Goal: Entertainment & Leisure: Consume media (video, audio)

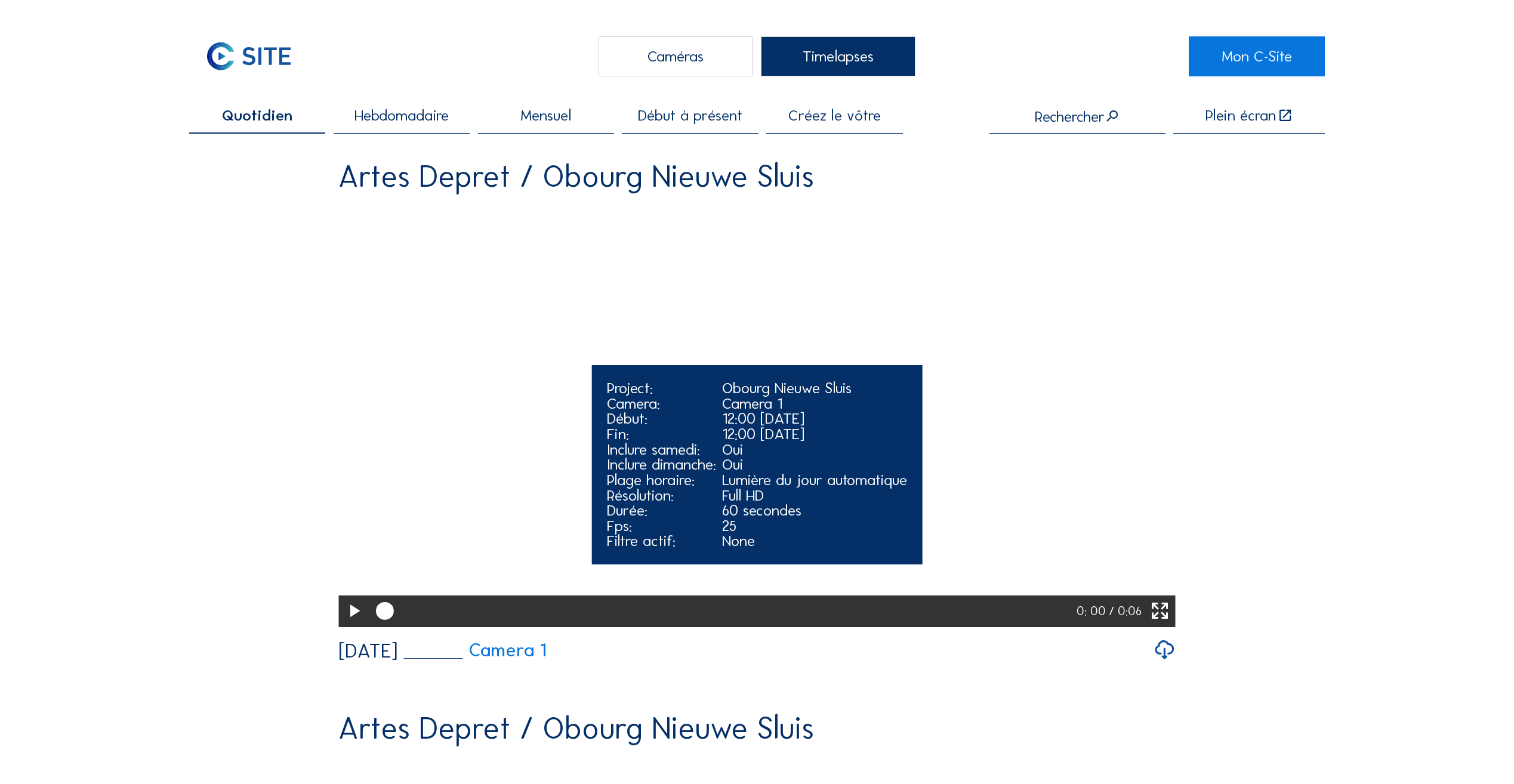
click at [349, 625] on icon at bounding box center [354, 612] width 22 height 26
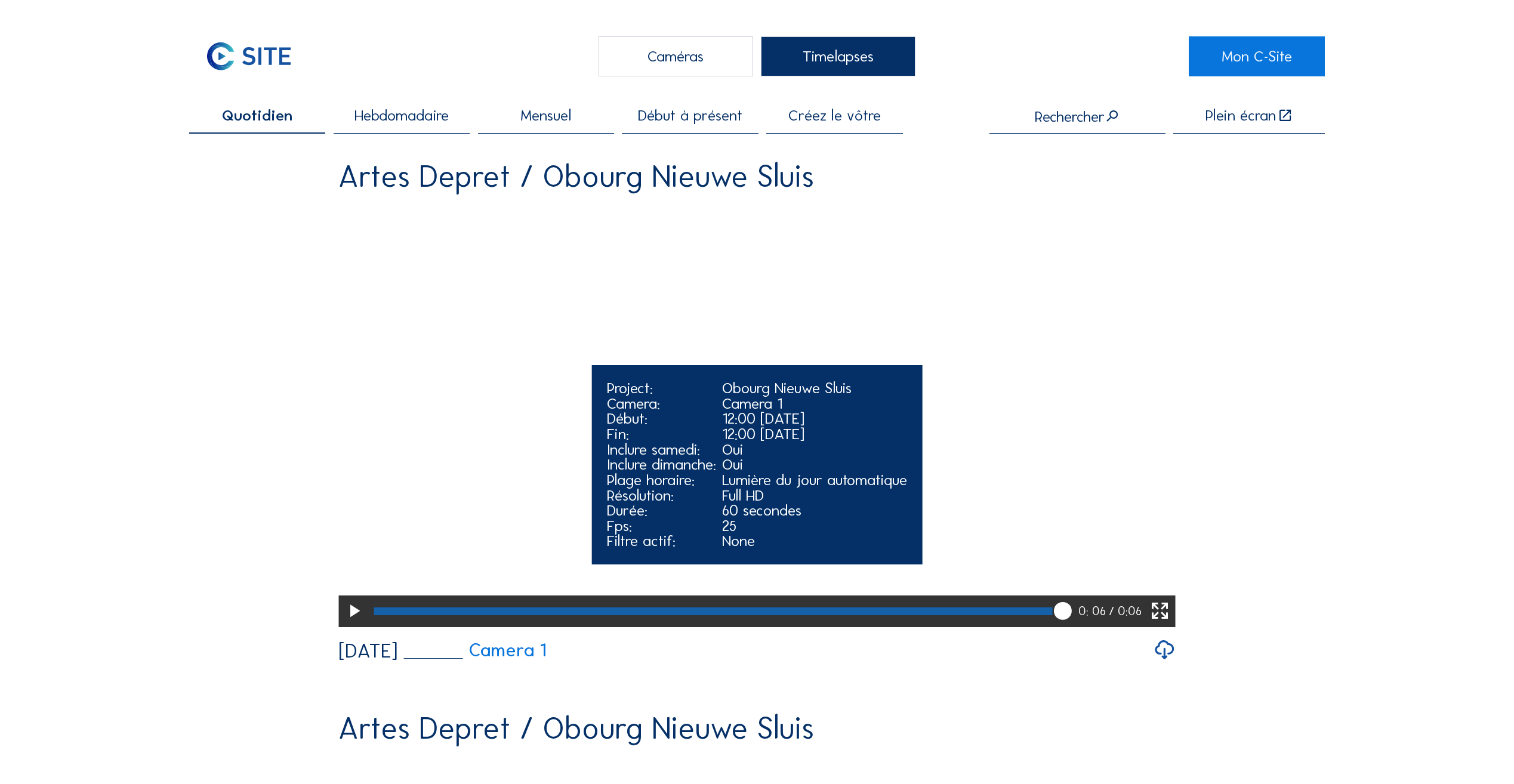
click at [353, 625] on icon at bounding box center [354, 612] width 22 height 26
click at [347, 625] on icon at bounding box center [354, 612] width 22 height 26
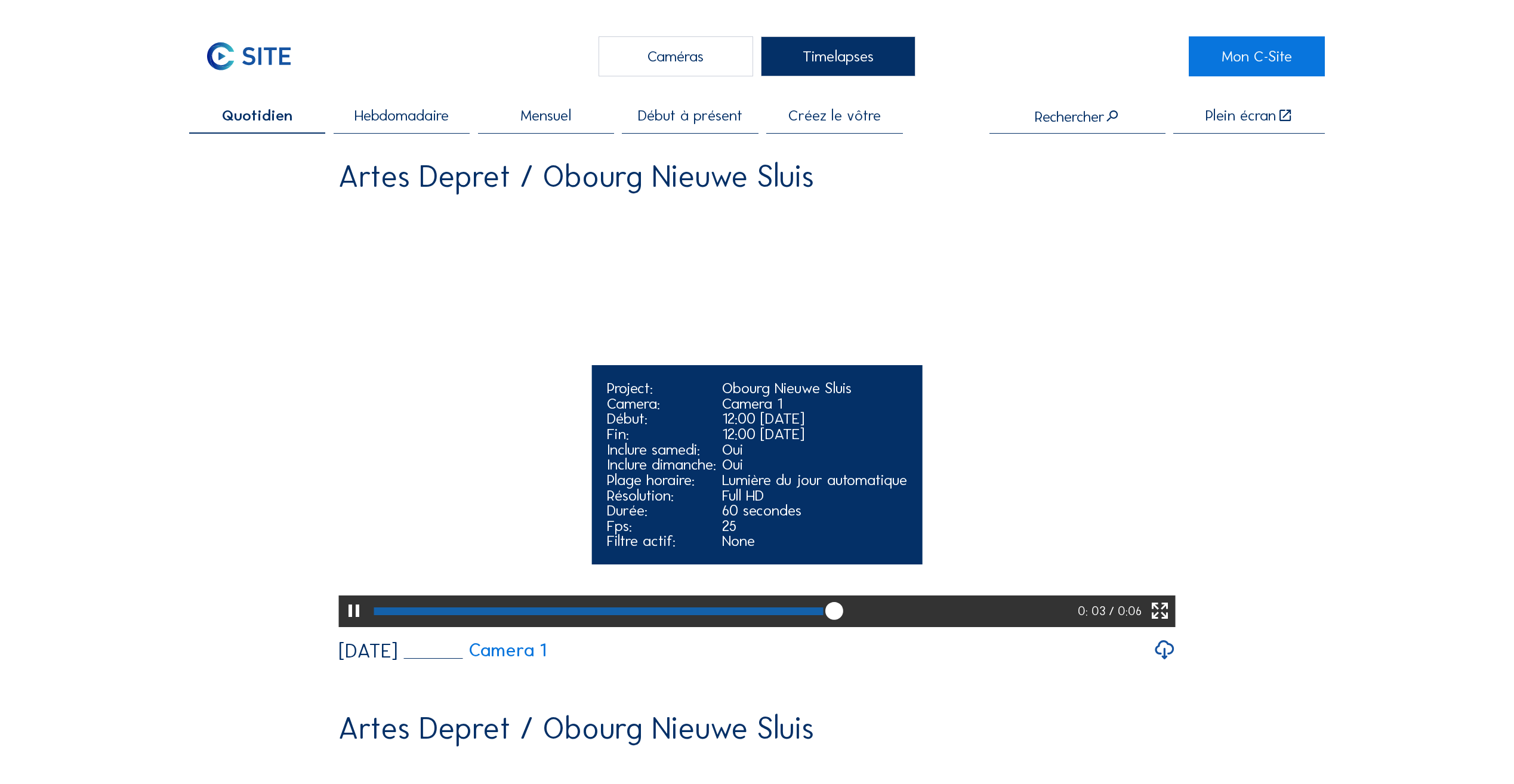
click at [347, 625] on icon at bounding box center [354, 612] width 22 height 26
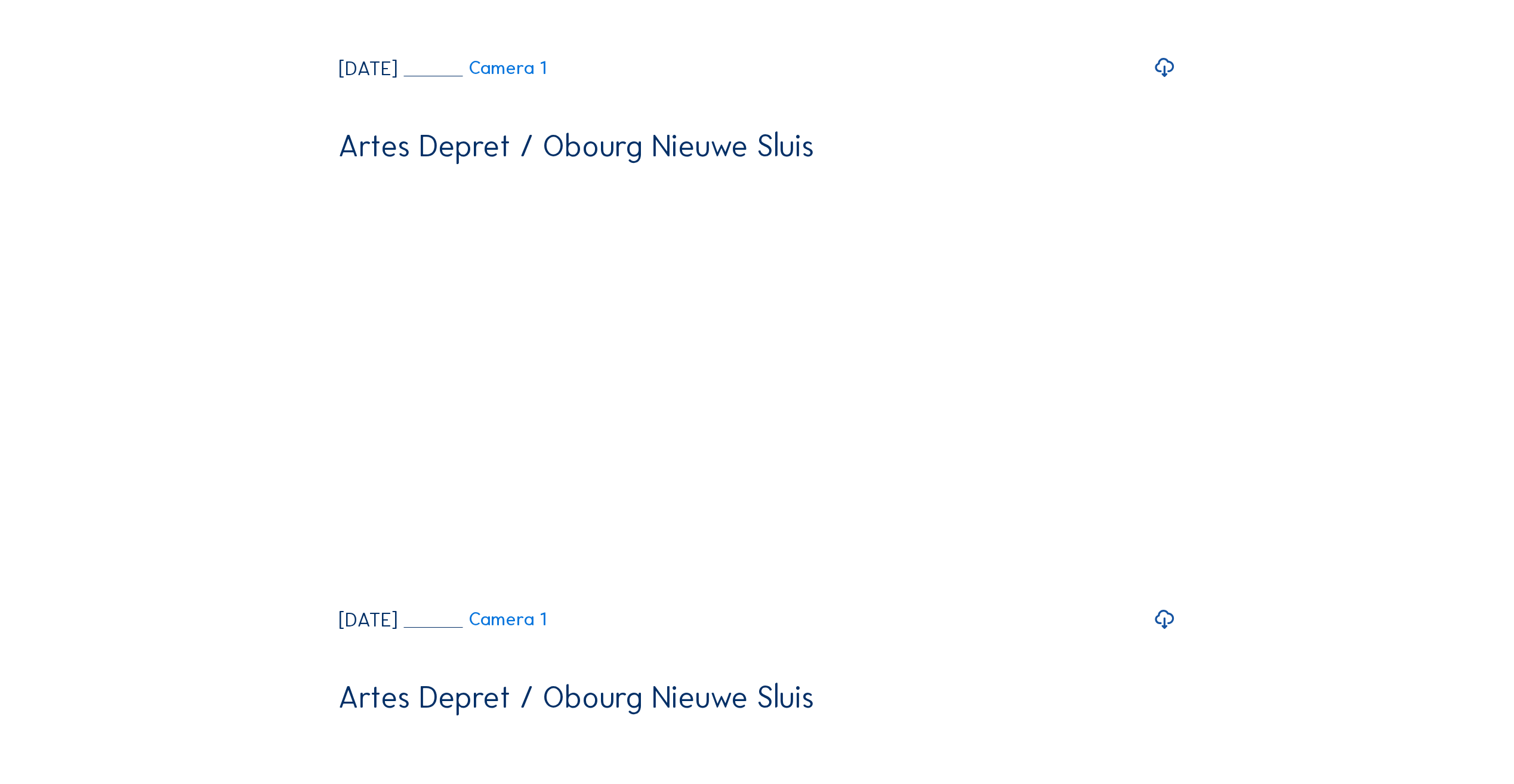
scroll to position [596, 0]
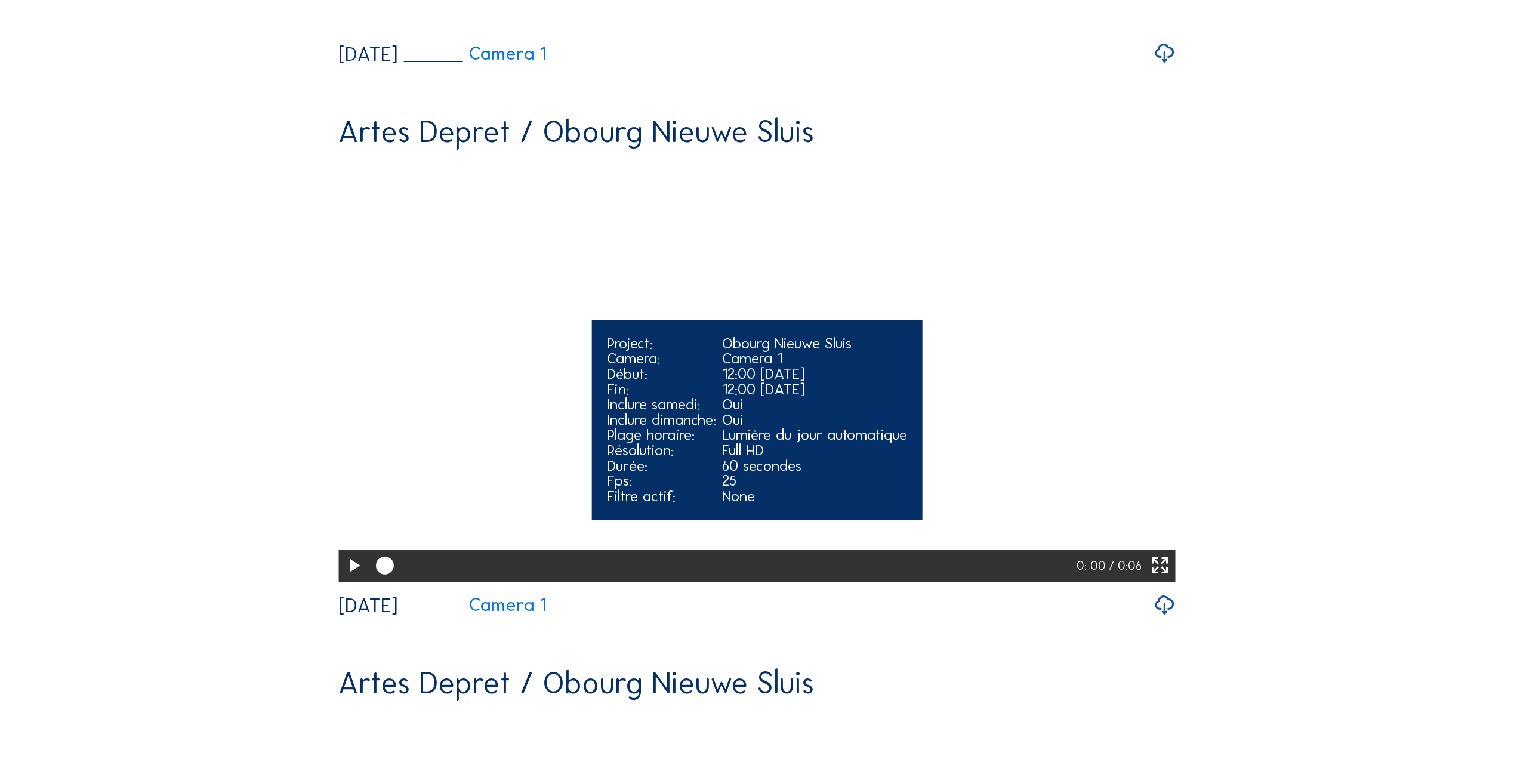
click at [347, 579] on icon at bounding box center [354, 566] width 22 height 26
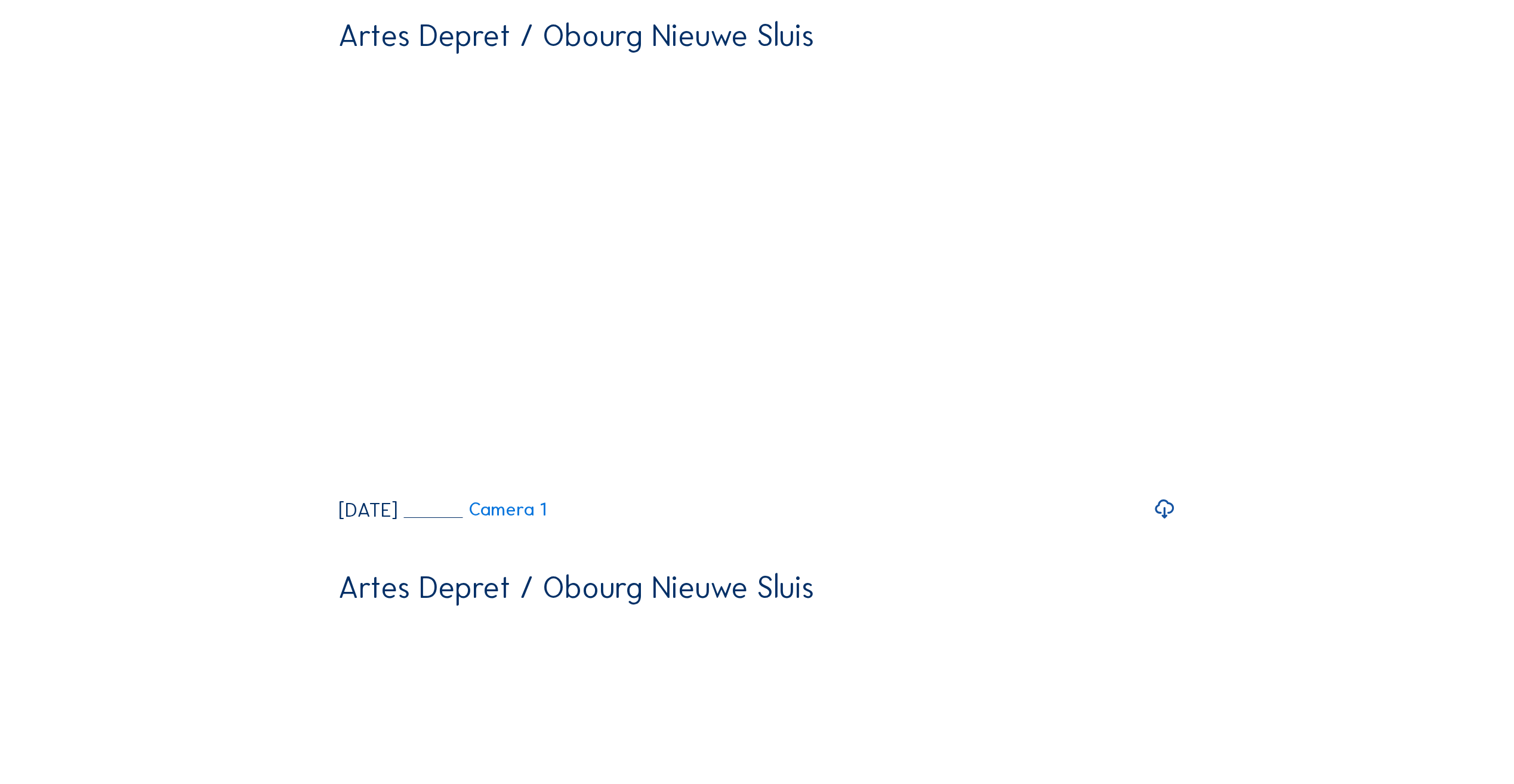
scroll to position [1253, 0]
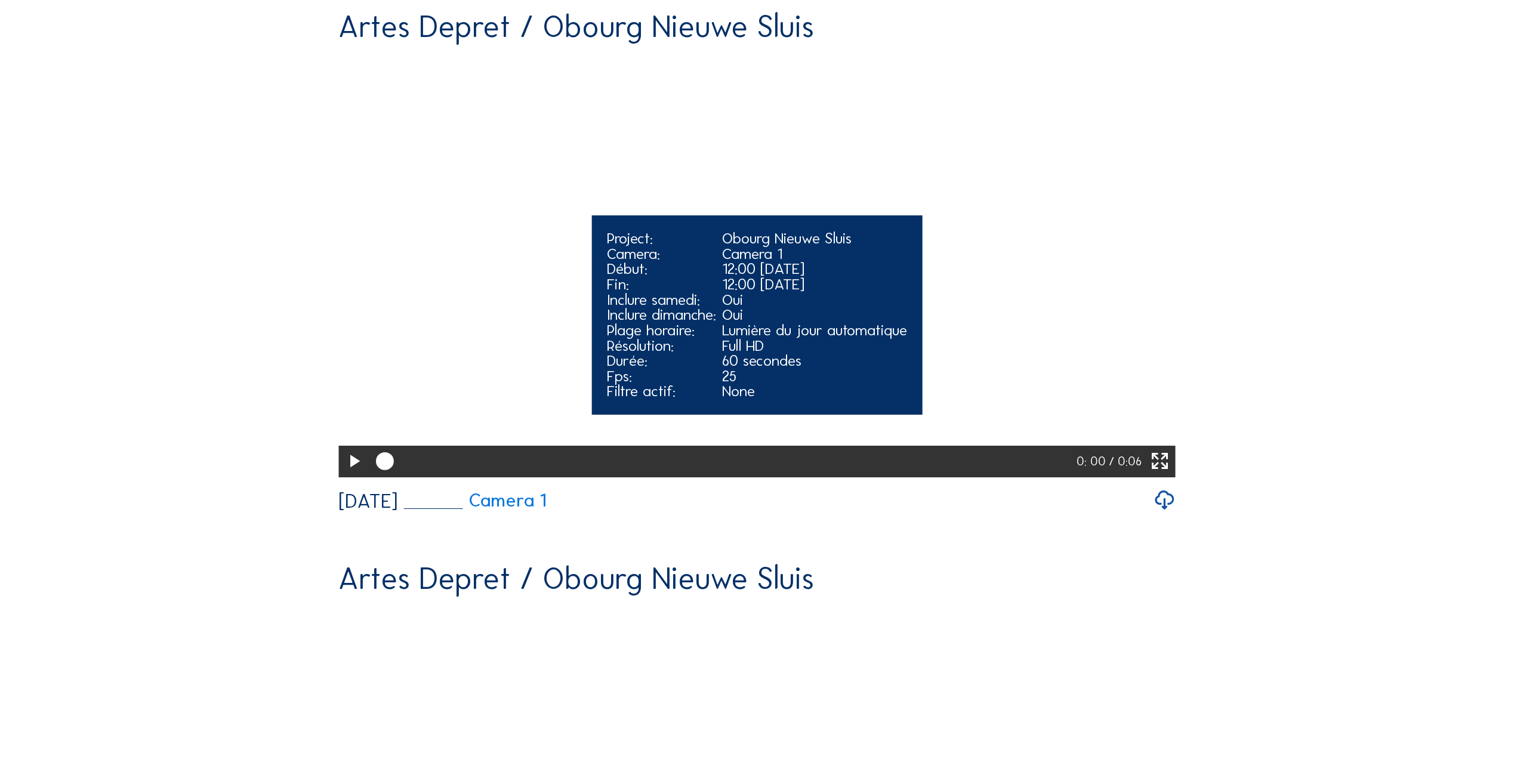
click at [347, 475] on icon at bounding box center [354, 462] width 22 height 26
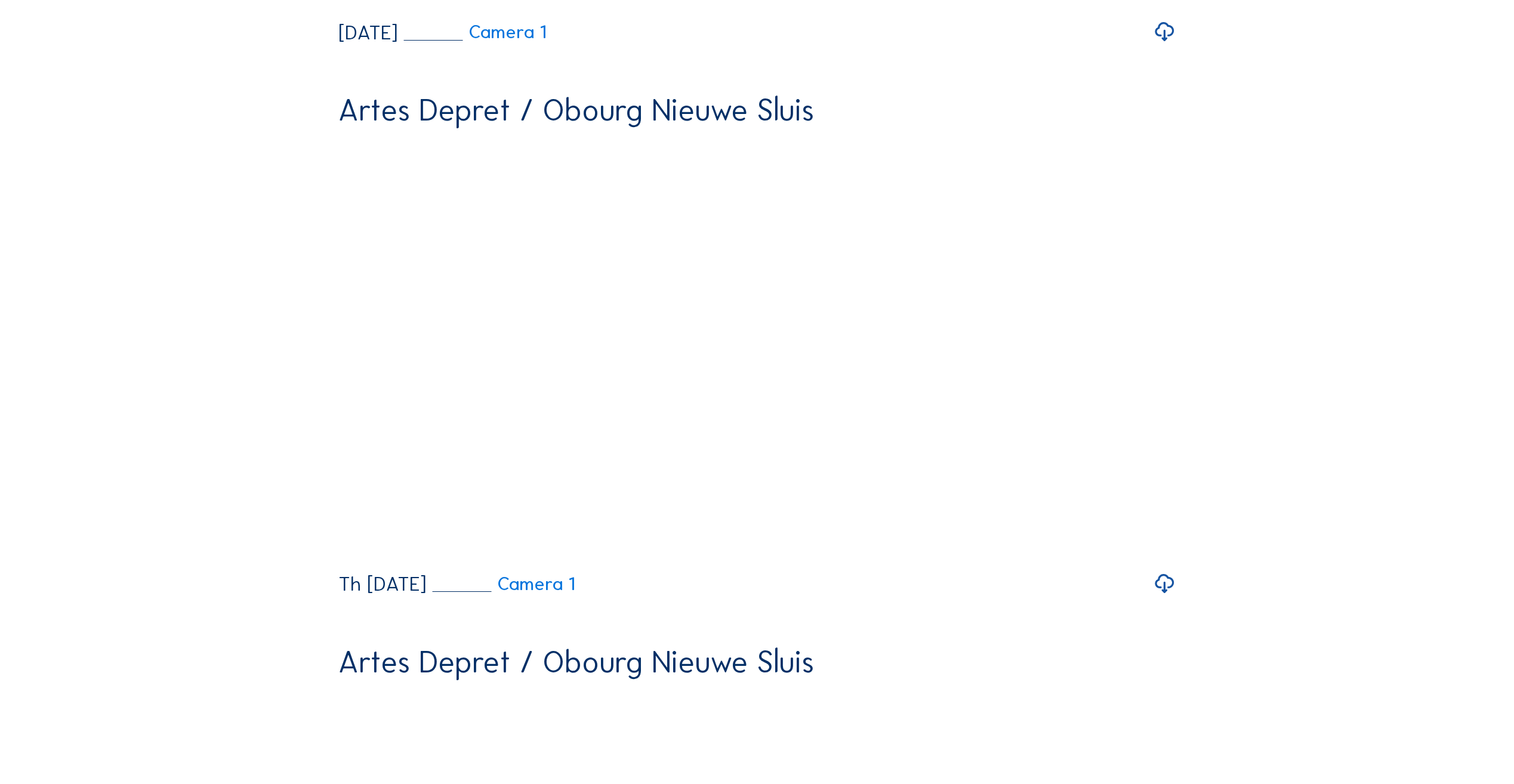
scroll to position [1790, 0]
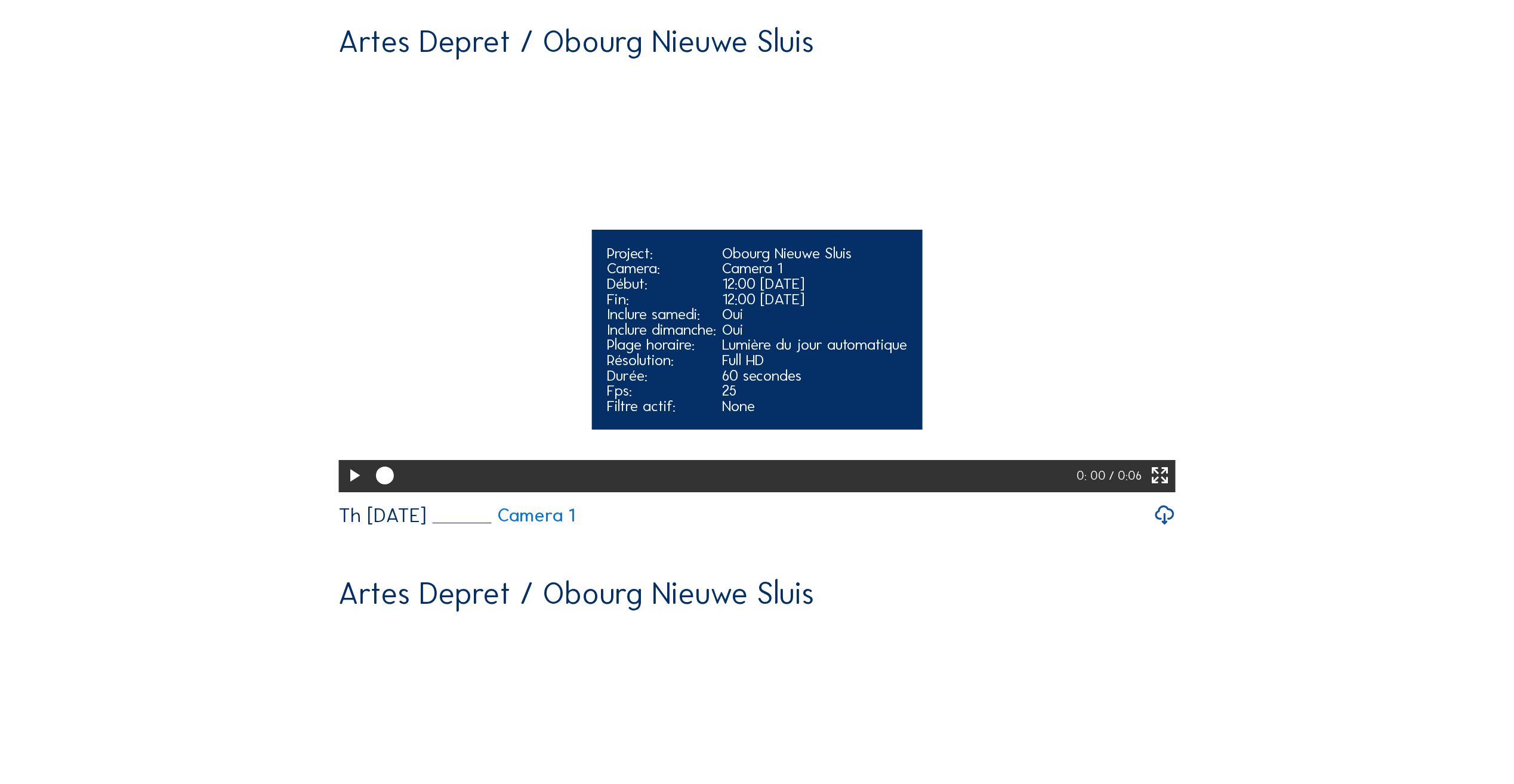
click at [354, 489] on icon at bounding box center [354, 476] width 22 height 26
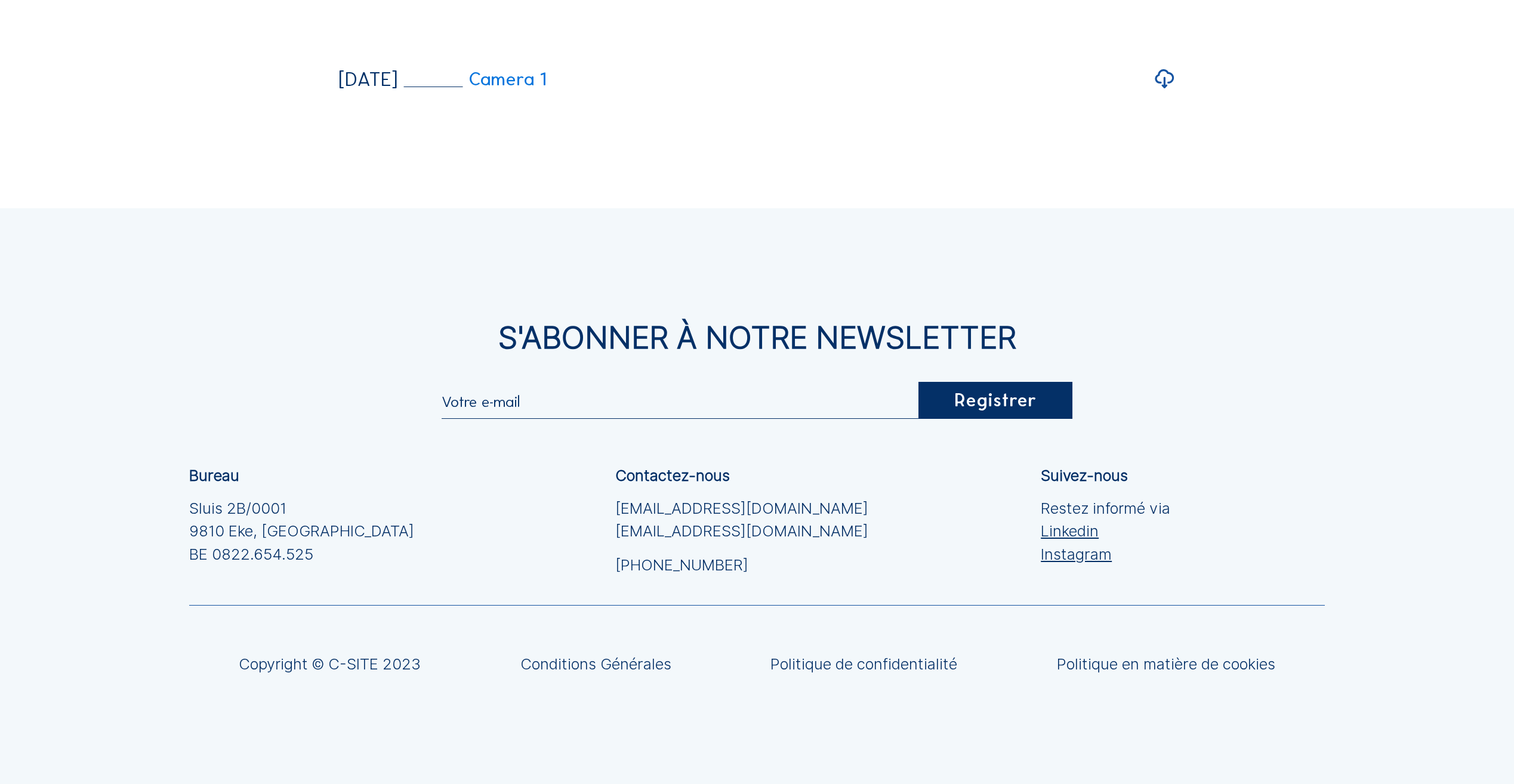
scroll to position [3640, 0]
